Goal: Task Accomplishment & Management: Complete application form

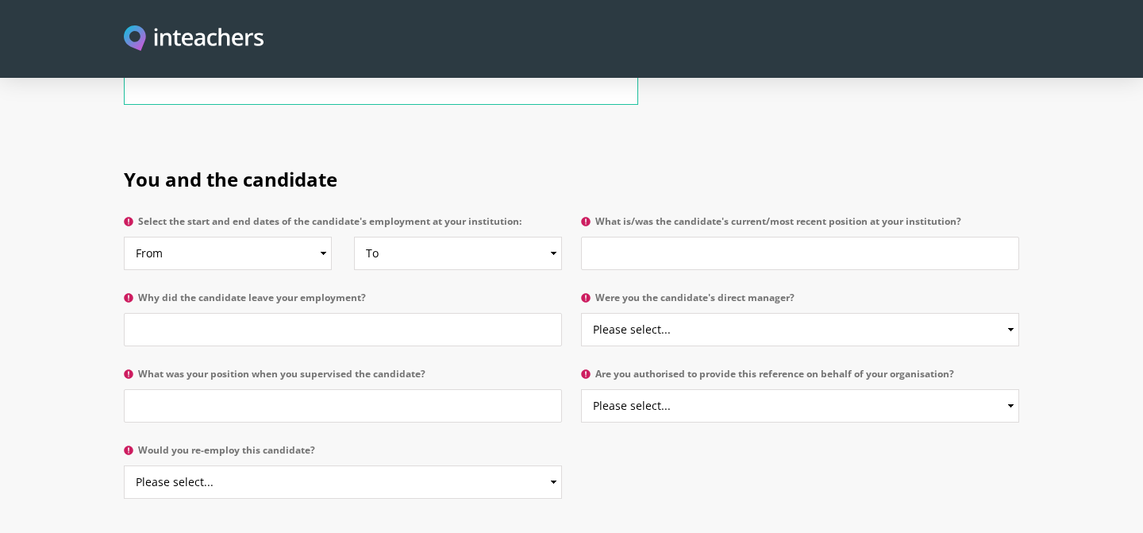
scroll to position [752, 0]
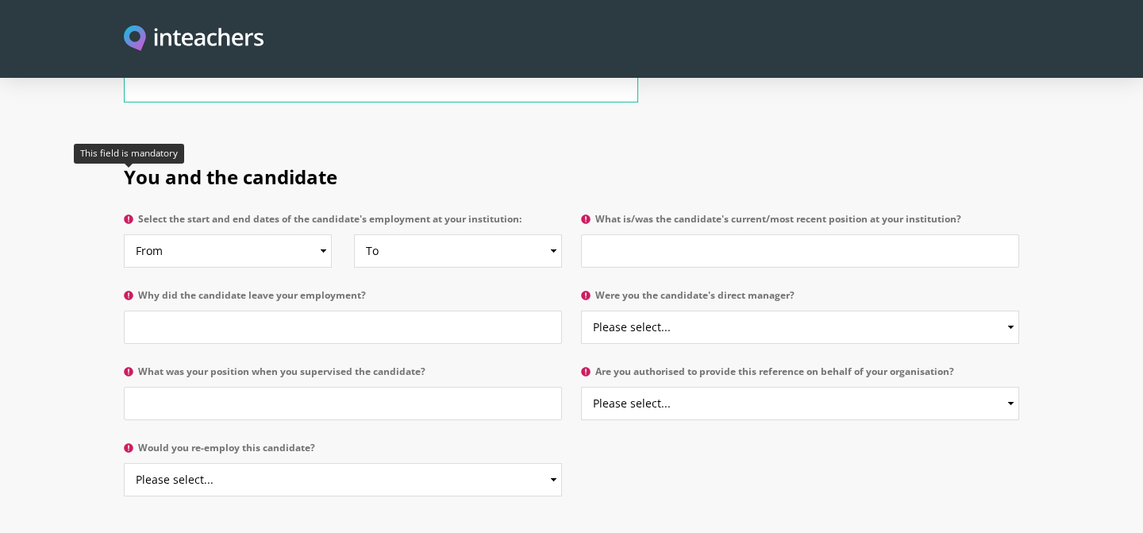
click at [130, 214] on icon at bounding box center [129, 219] width 10 height 10
click at [130, 234] on select "From 2025 2024 2023 2022 2021 2020 2019 2018 2017 2016 2015 2014 2013 2012 2011…" at bounding box center [228, 250] width 208 height 33
click at [221, 234] on select "From 2025 2024 2023 2022 2021 2020 2019 2018 2017 2016 2015 2014 2013 2012 2011…" at bounding box center [228, 250] width 208 height 33
select select "2015"
click at [697, 234] on input "What is/was the candidate's current/most recent position at your institution?" at bounding box center [800, 250] width 438 height 33
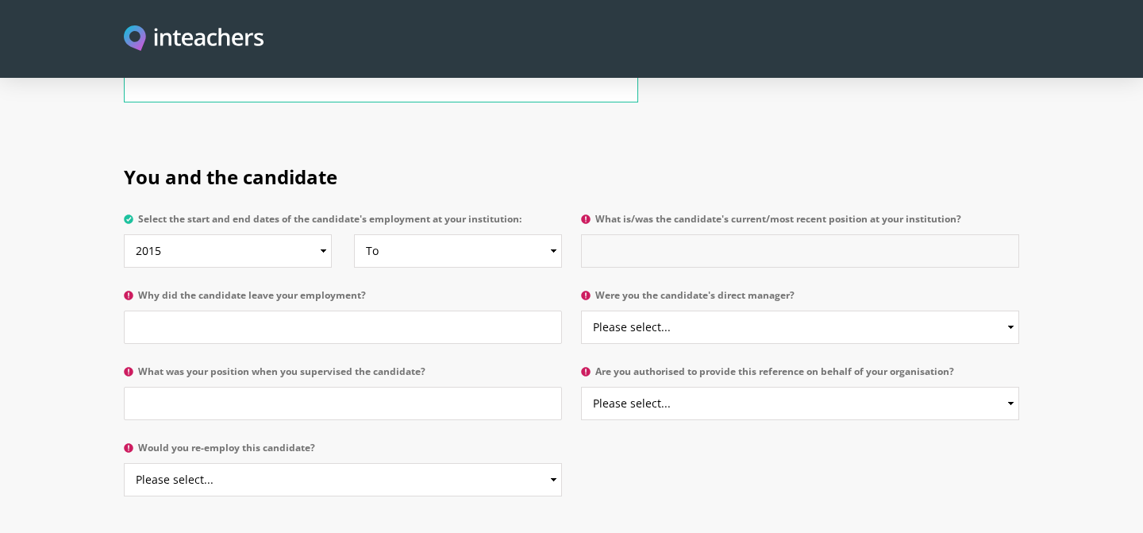
click at [636, 234] on input "What is/was the candidate's current/most recent position at your institution?" at bounding box center [800, 250] width 438 height 33
type input "Teaching Assisstant"
click at [644, 310] on select "Please select... Yes No" at bounding box center [800, 326] width 438 height 33
select select "Yes"
click at [643, 386] on select "Please select... Yes No" at bounding box center [800, 402] width 438 height 33
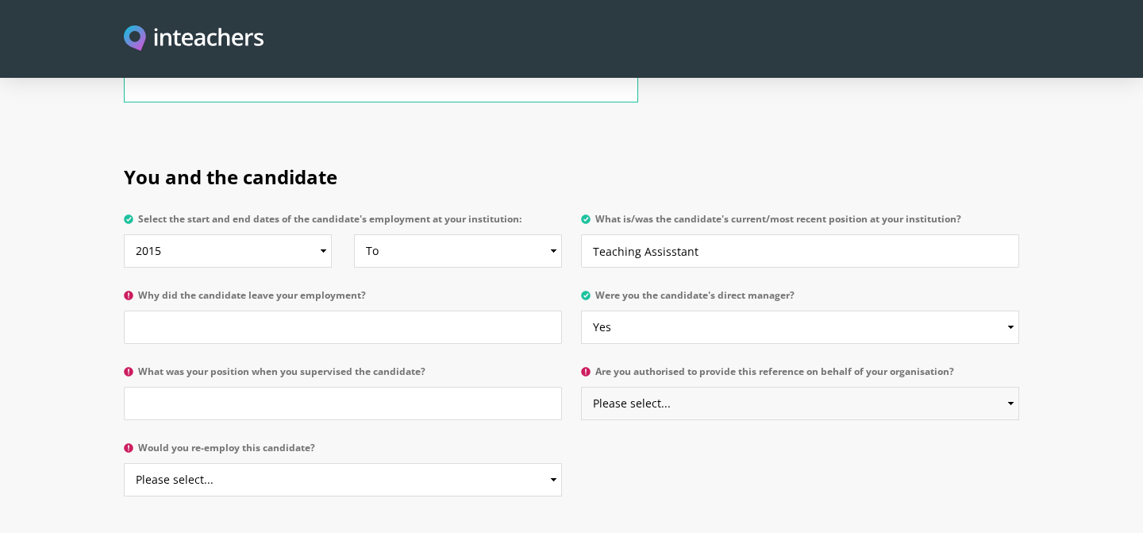
select select "Yes"
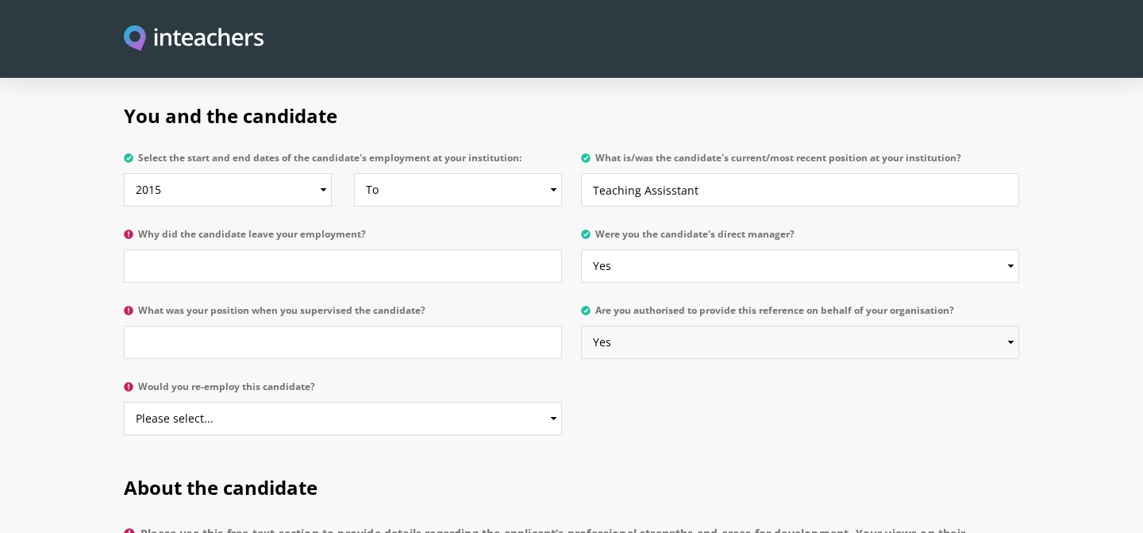
scroll to position [818, 0]
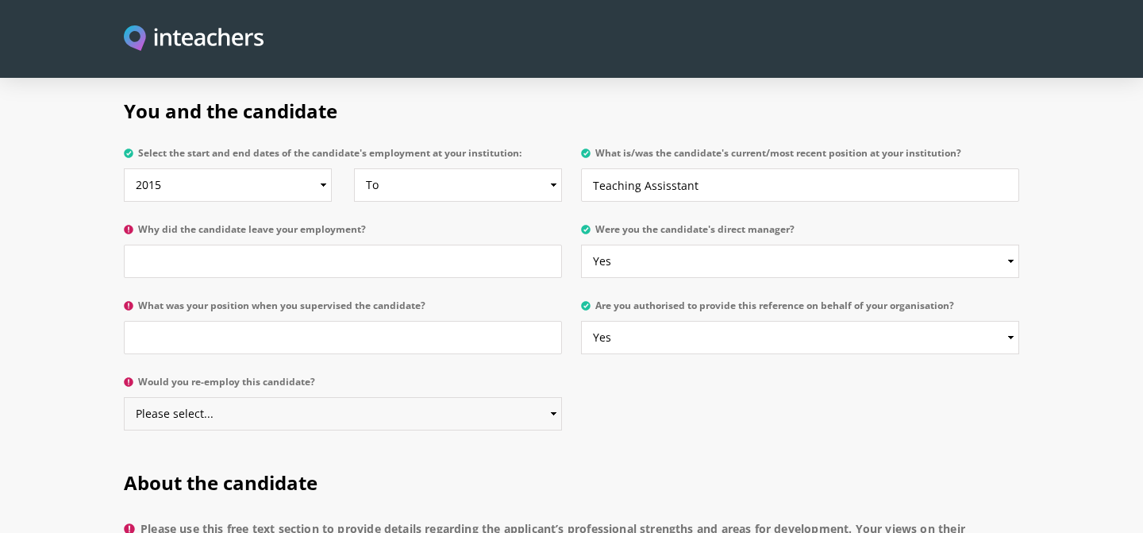
click at [271, 397] on select "Please select... Yes No" at bounding box center [343, 413] width 438 height 33
select select "Yes"
click at [283, 321] on input "What was your position when you supervised the candidate?" at bounding box center [343, 337] width 438 height 33
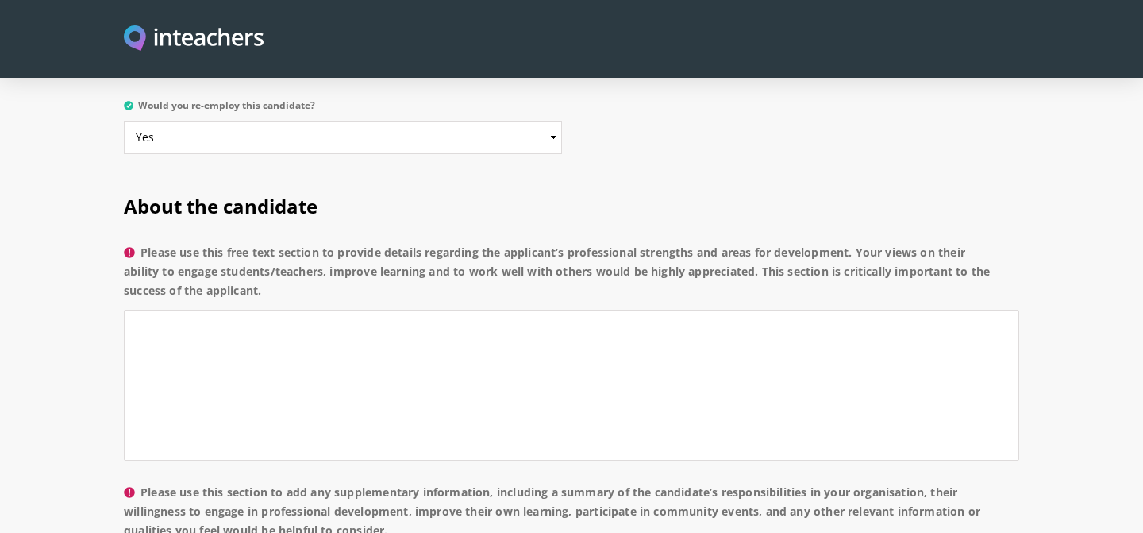
scroll to position [1096, 0]
type input "Teacher"
click at [237, 308] on textarea "Please use this free text section to provide details regarding the applicant’s …" at bounding box center [571, 383] width 895 height 151
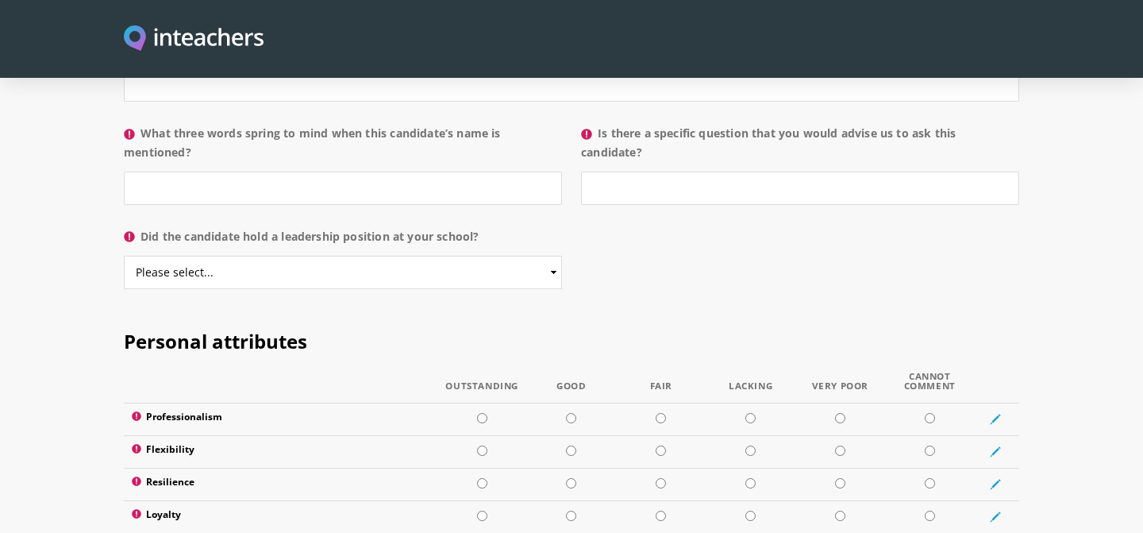
scroll to position [1702, 0]
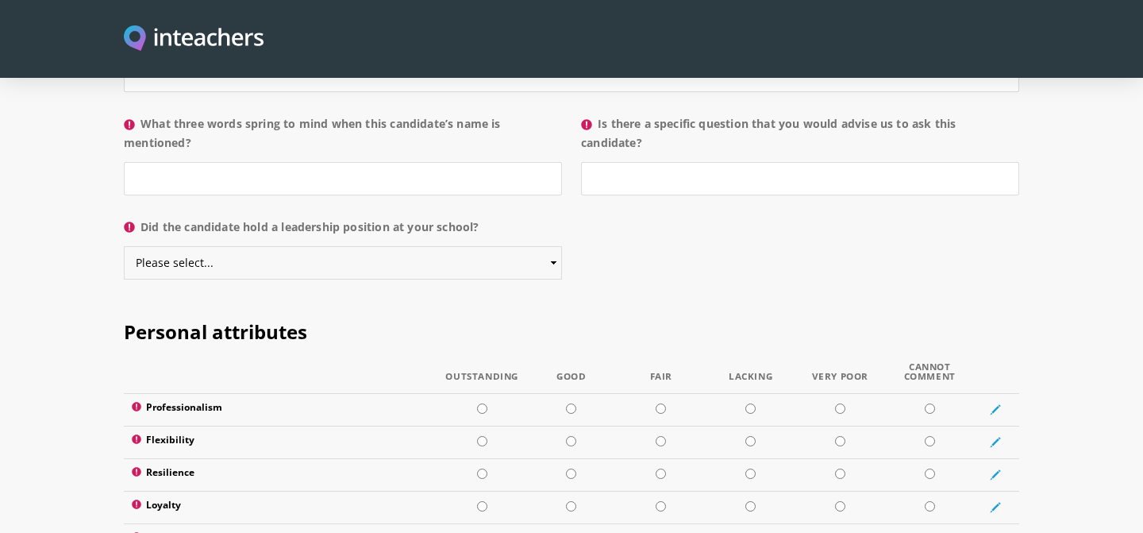
click at [196, 246] on select "Please select... Yes No" at bounding box center [343, 262] width 438 height 33
select select "No"
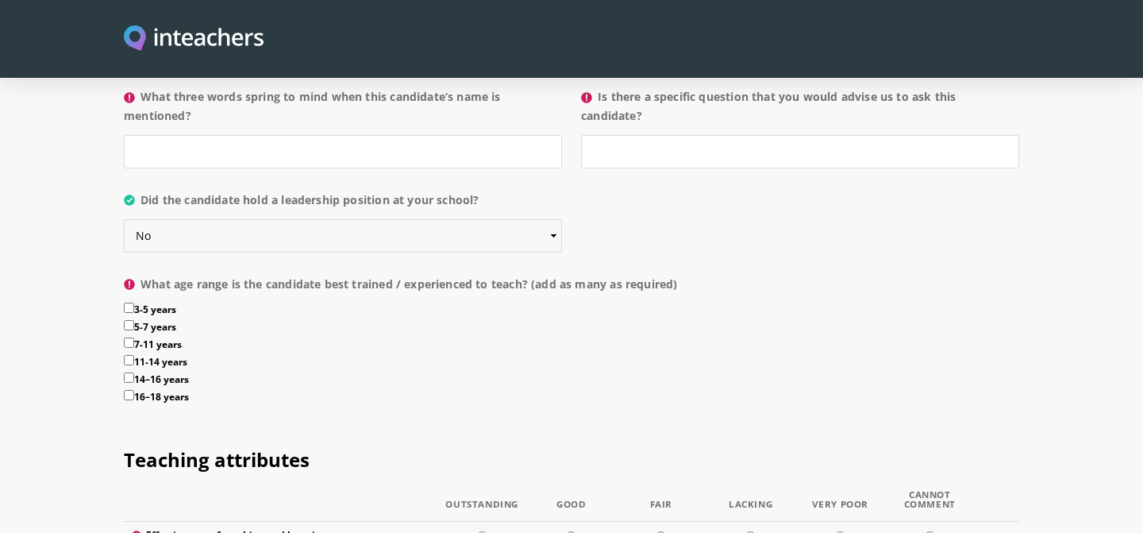
scroll to position [1737, 0]
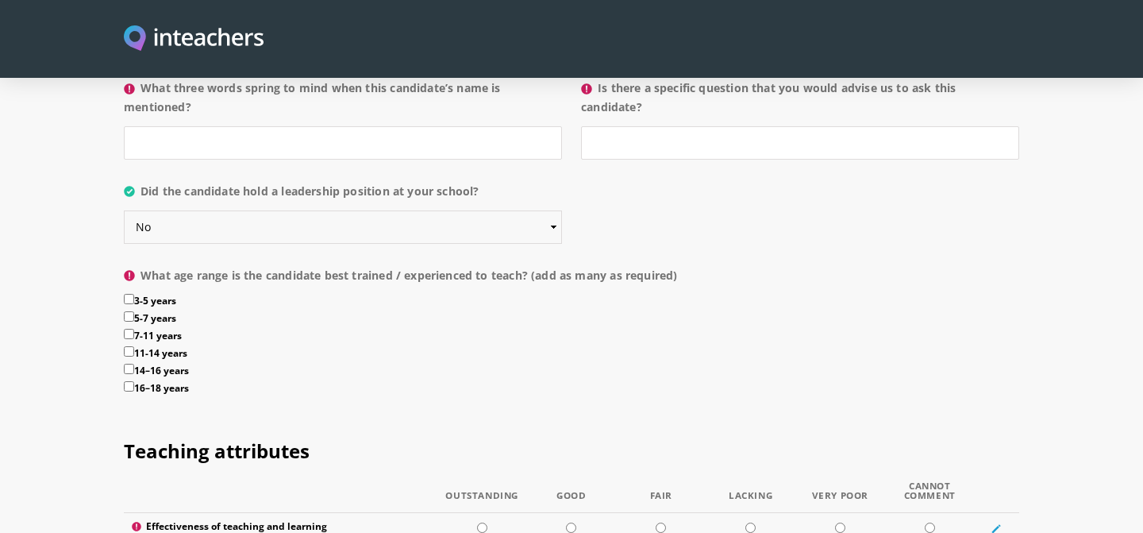
click at [529, 210] on select "Please select... Yes No" at bounding box center [343, 226] width 438 height 33
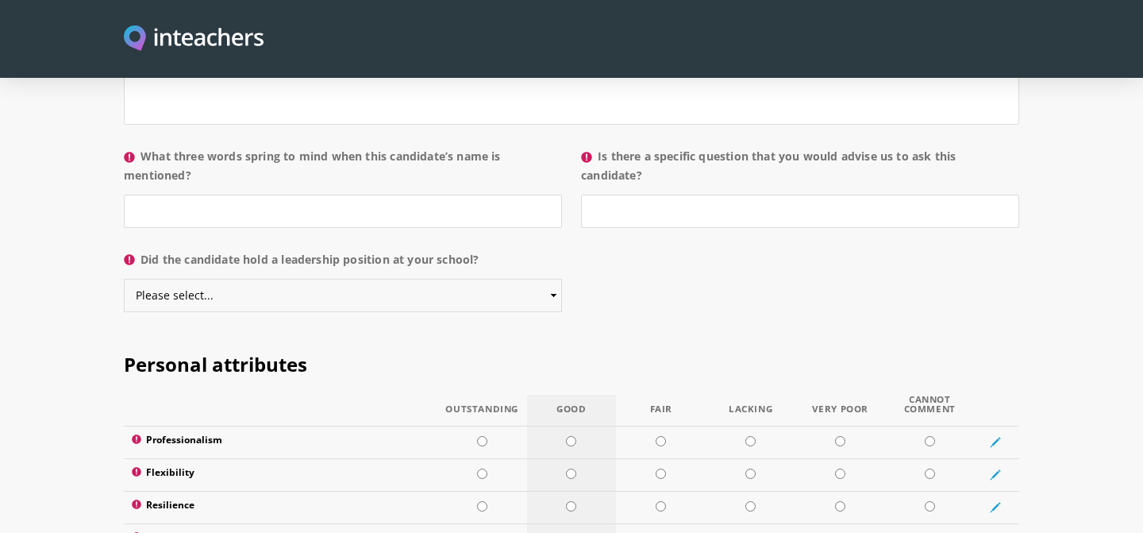
scroll to position [1661, 0]
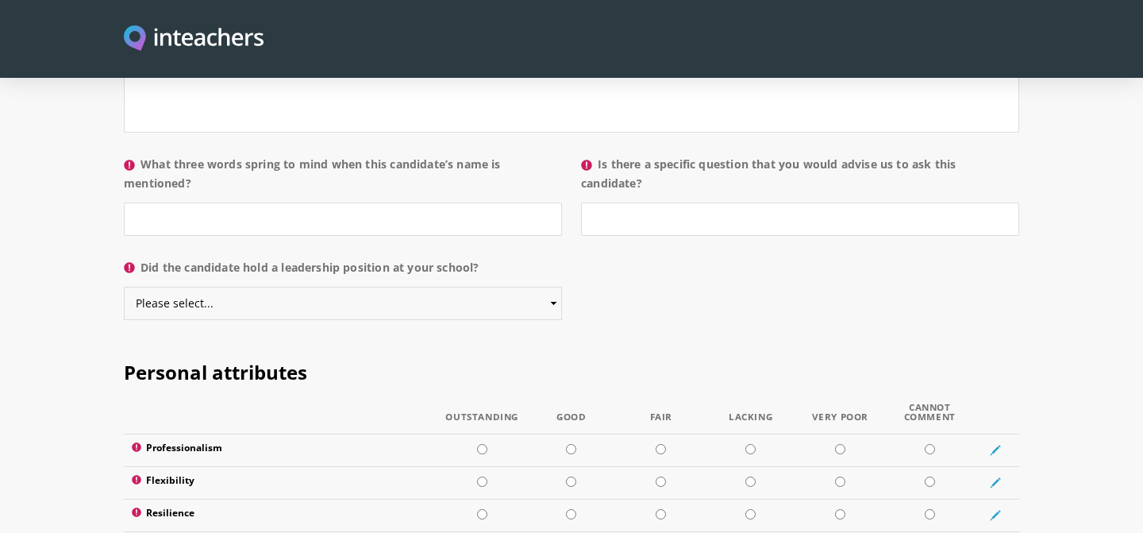
click at [552, 286] on select "Please select... Yes No" at bounding box center [343, 302] width 438 height 33
select select "No"
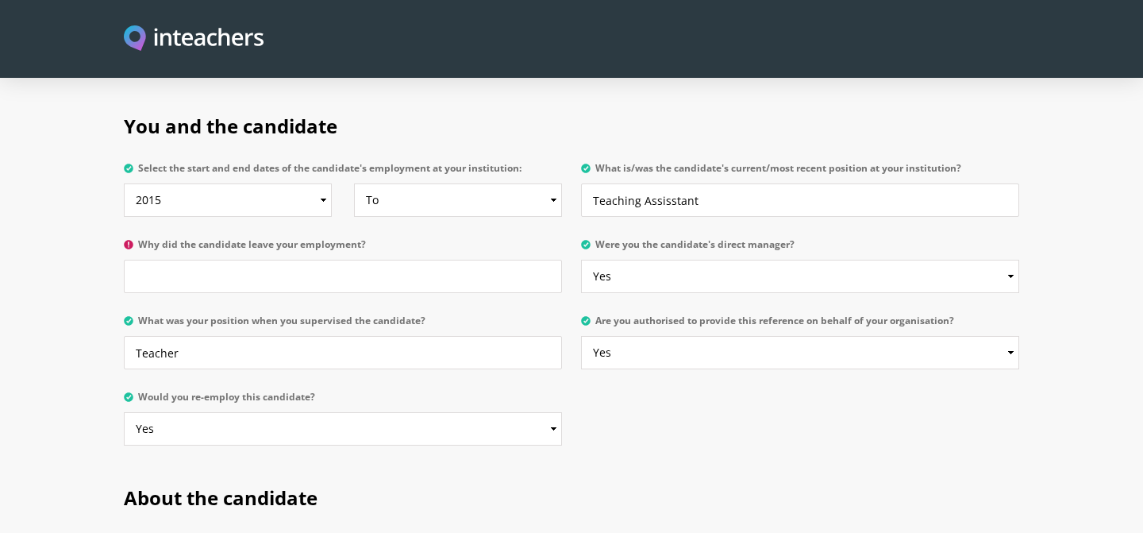
scroll to position [630, 0]
